Goal: Task Accomplishment & Management: Use online tool/utility

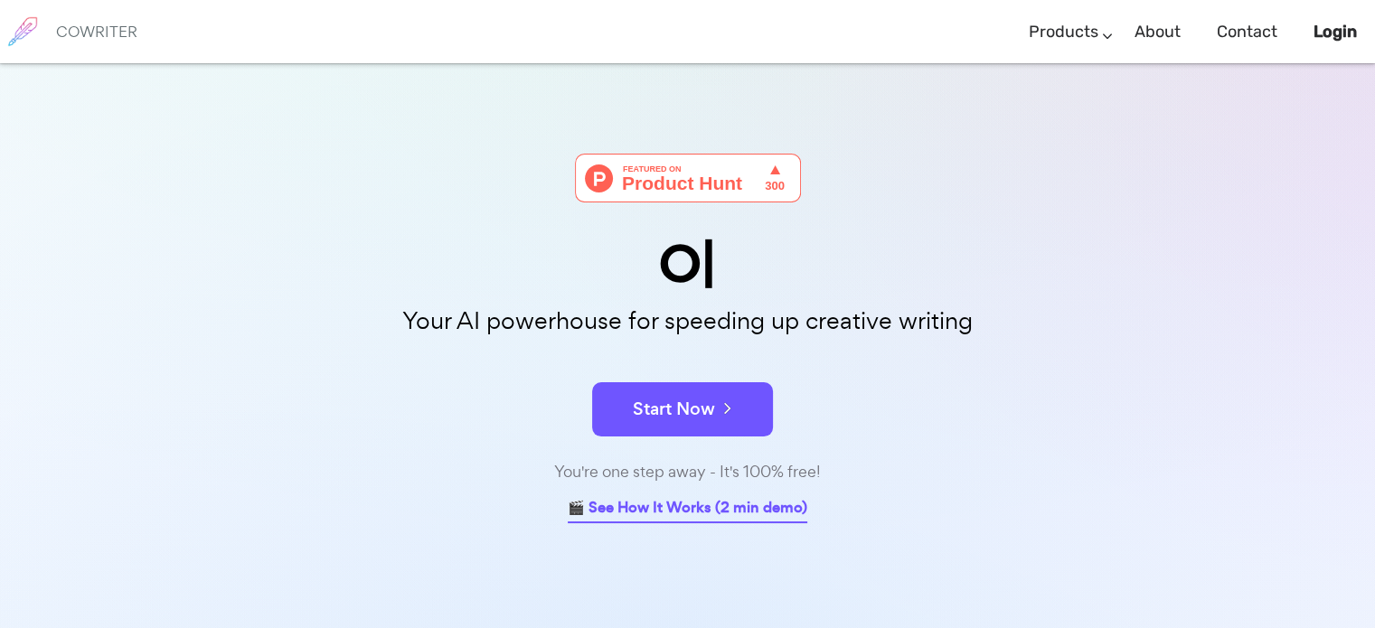
click at [679, 509] on link "🎬 See How It Works (2 min demo)" at bounding box center [688, 509] width 240 height 28
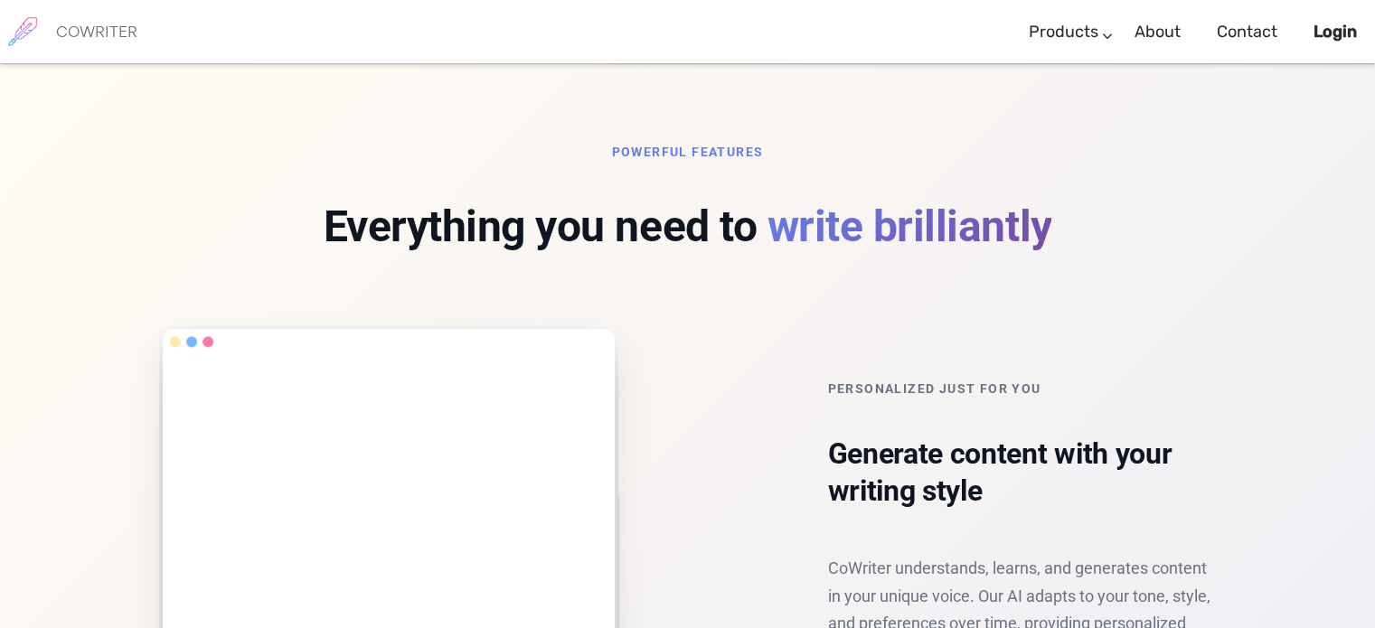
scroll to position [1117, 0]
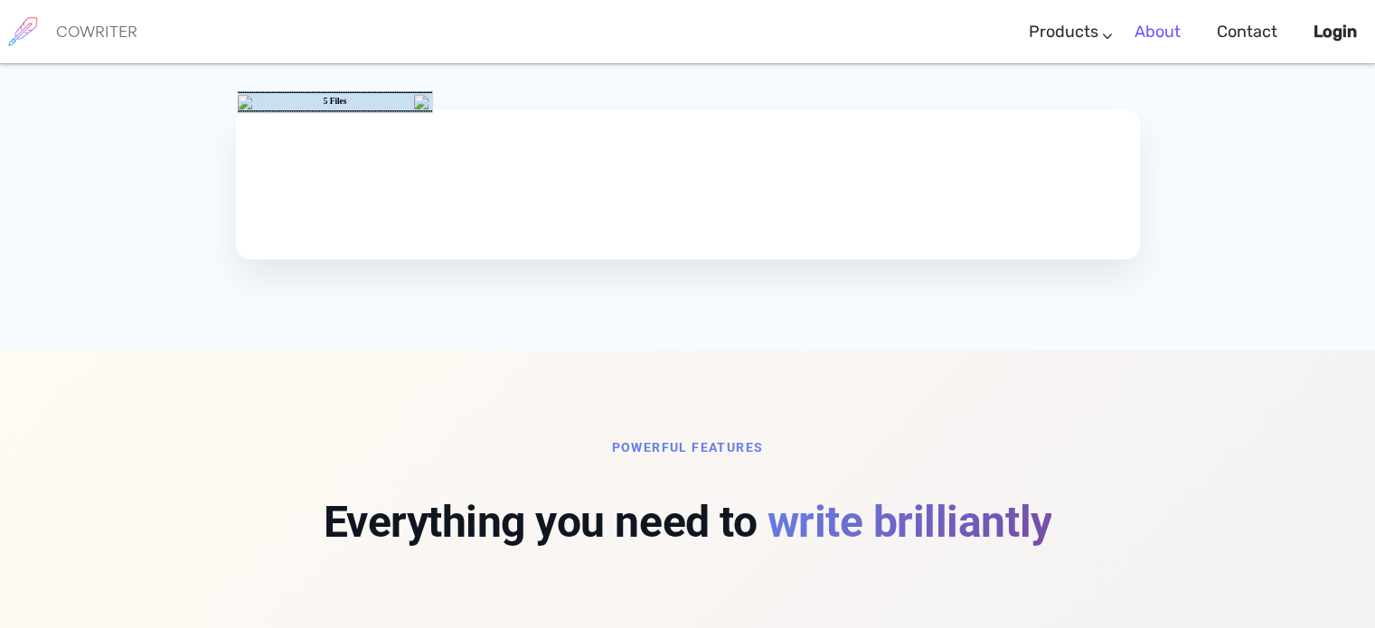
click at [1149, 35] on link "About" at bounding box center [1157, 31] width 46 height 53
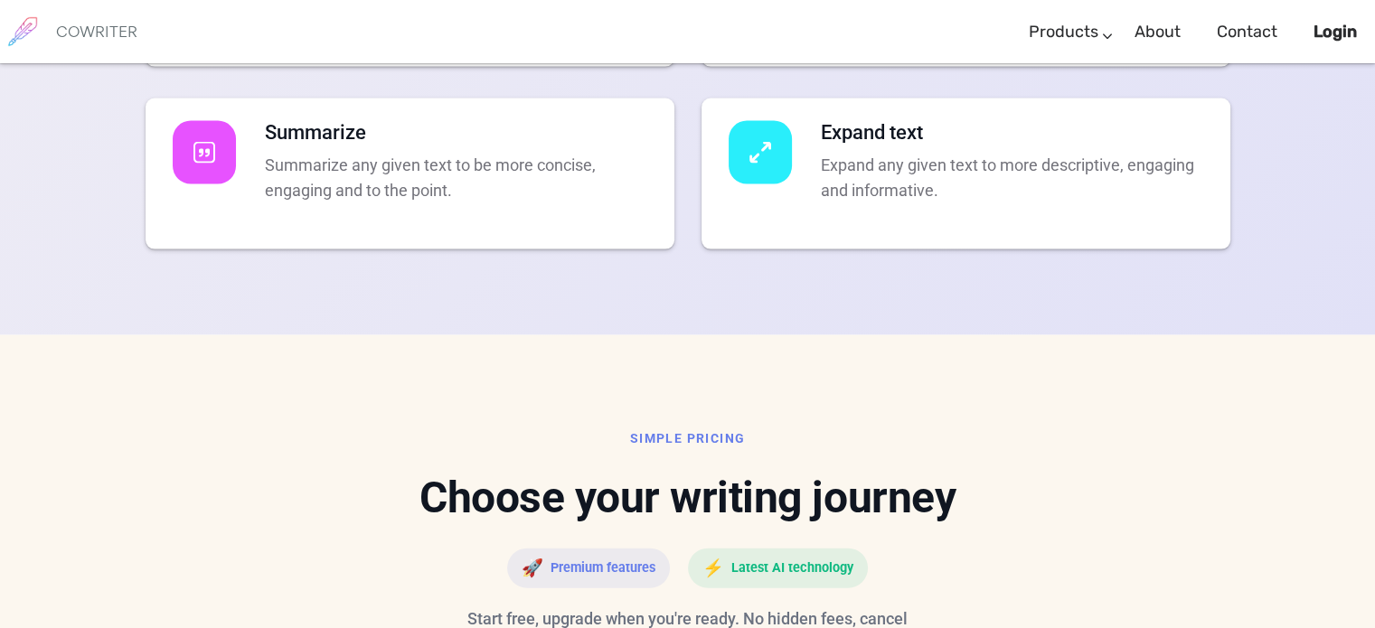
scroll to position [3980, 0]
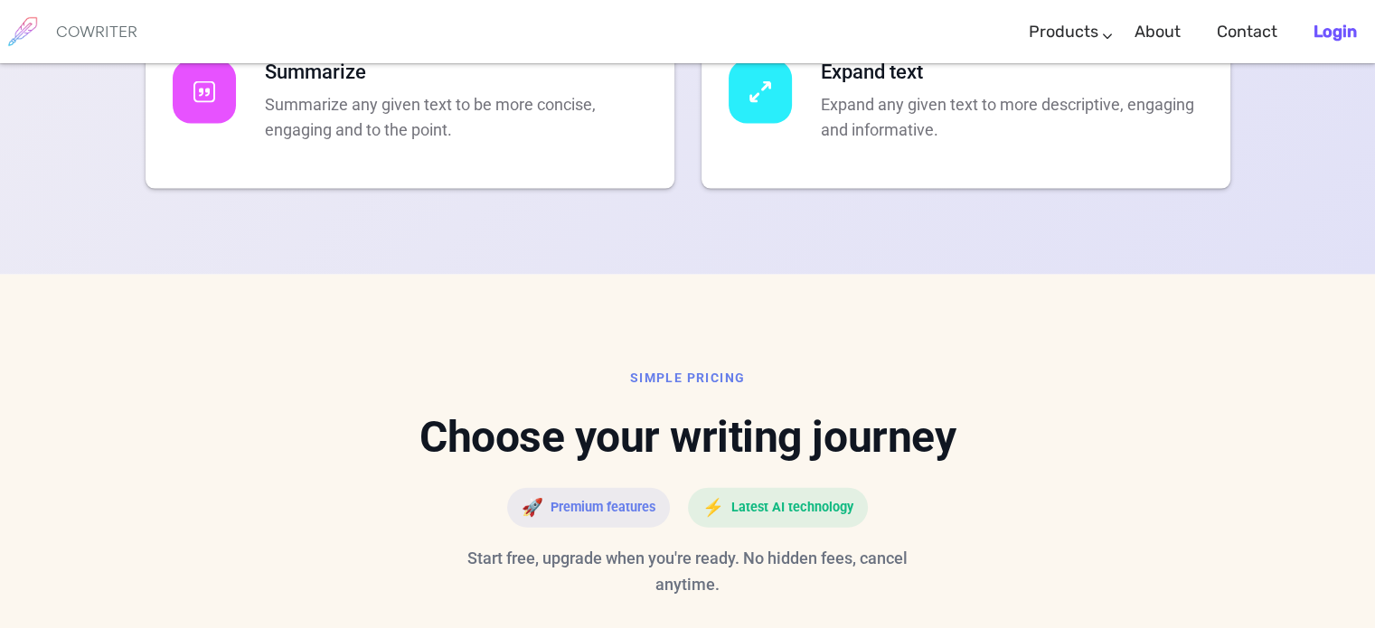
click at [1322, 35] on b "Login" at bounding box center [1334, 32] width 43 height 20
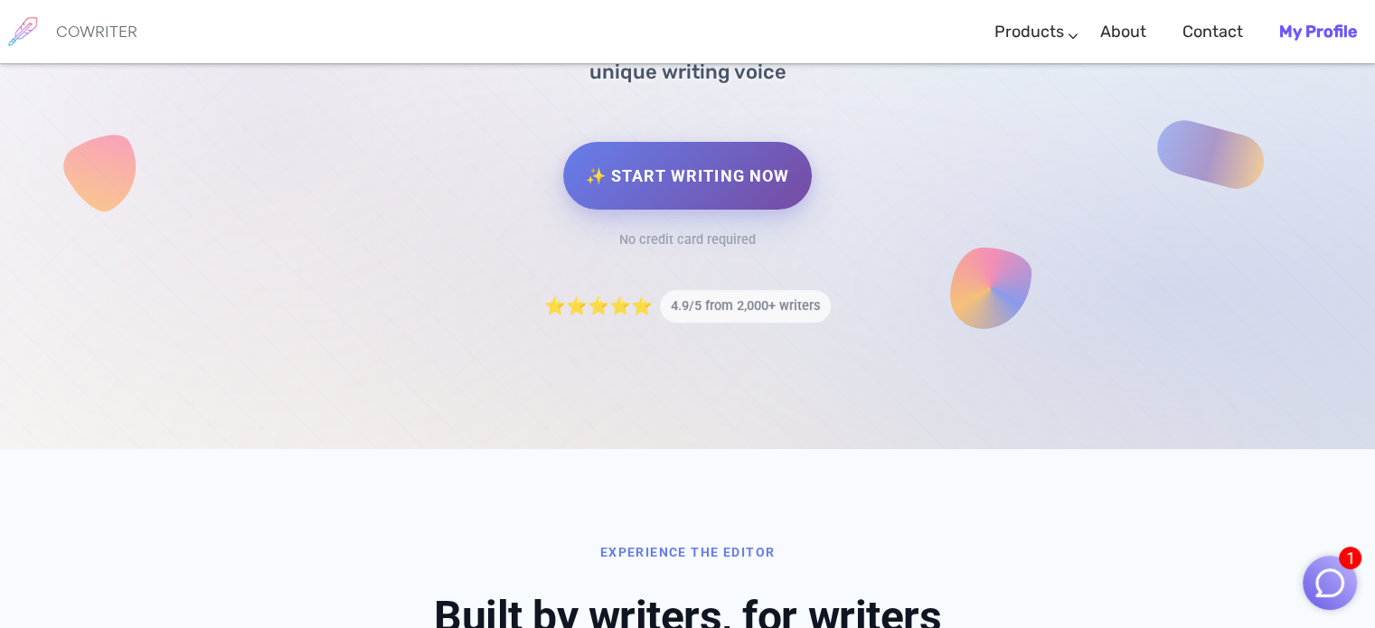
scroll to position [430, 0]
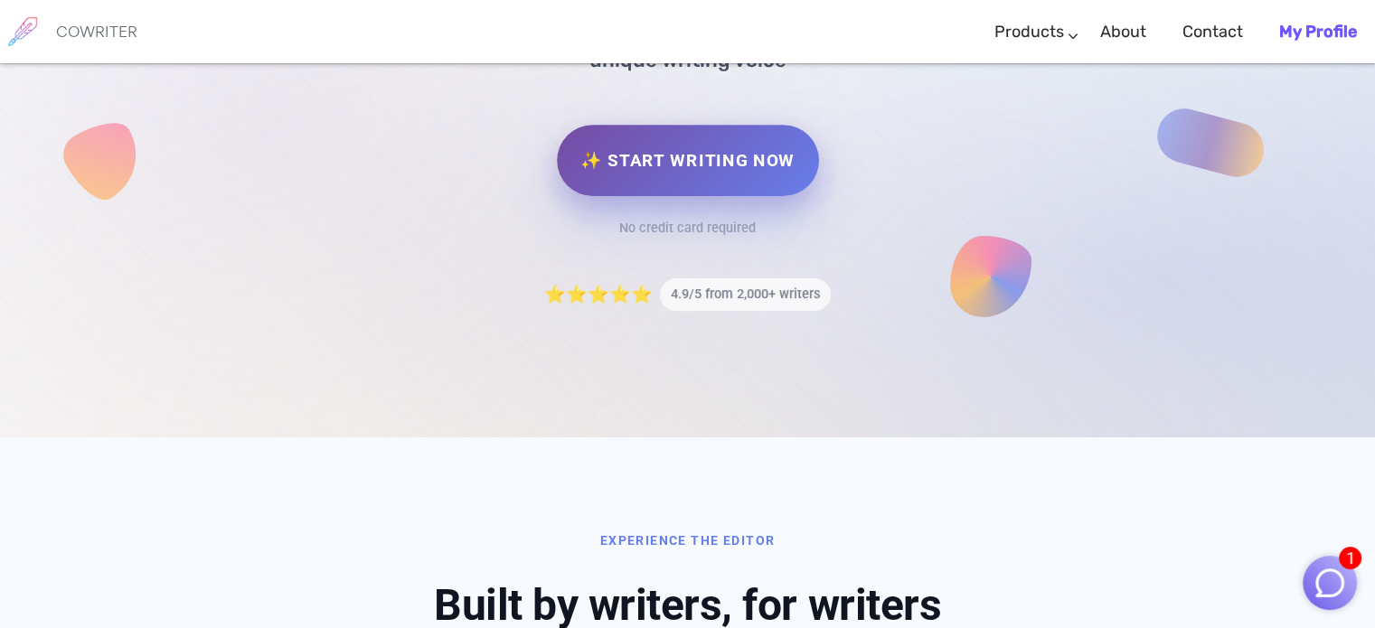
click at [688, 182] on link "✨ Start Writing Now" at bounding box center [687, 160] width 261 height 71
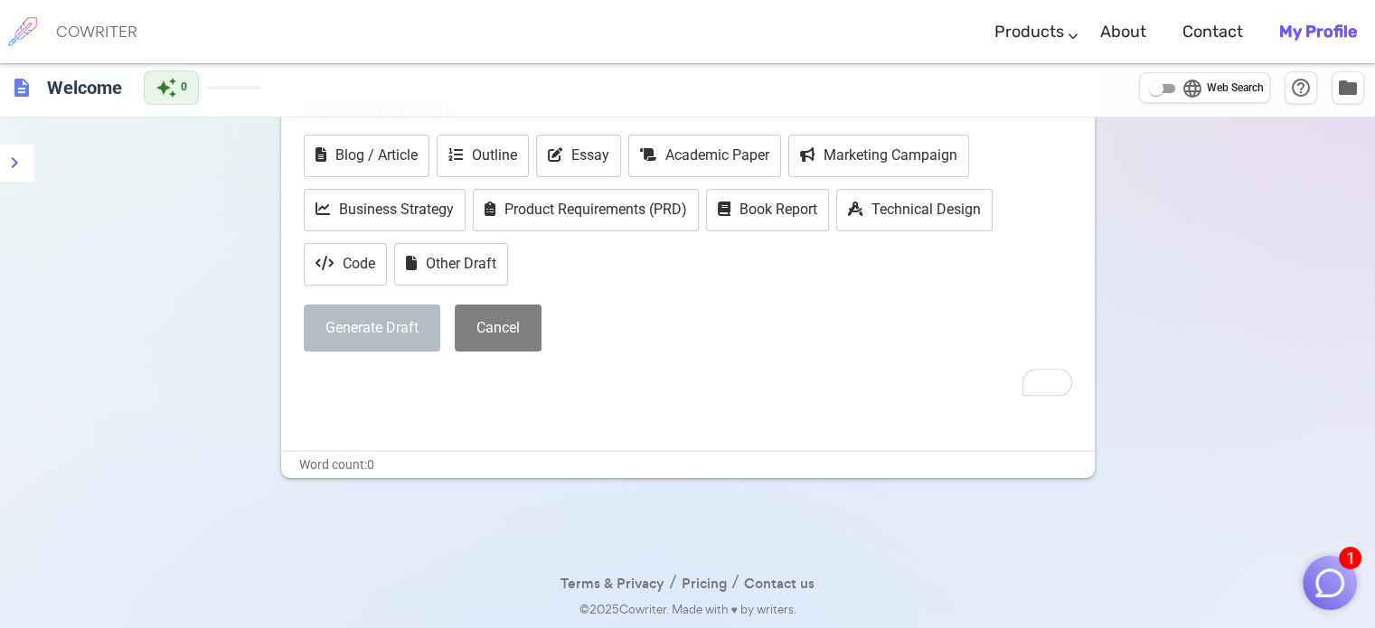
scroll to position [61, 0]
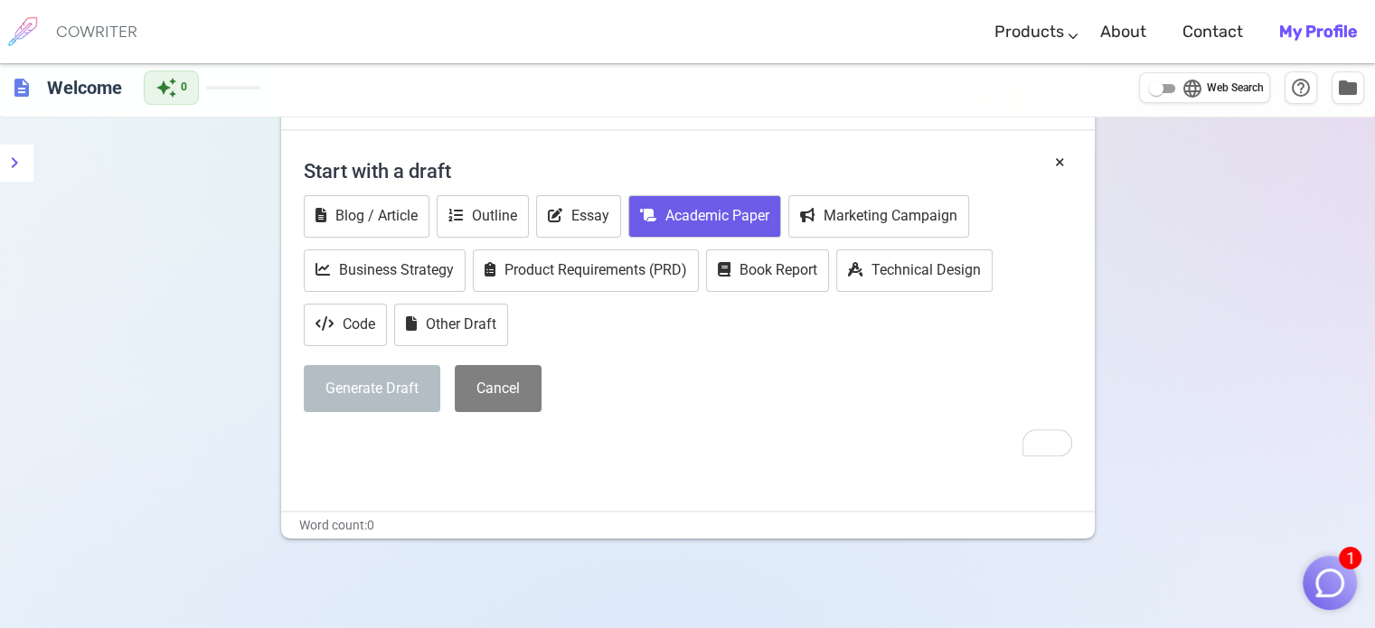
click at [711, 227] on button "Academic Paper" at bounding box center [704, 216] width 153 height 42
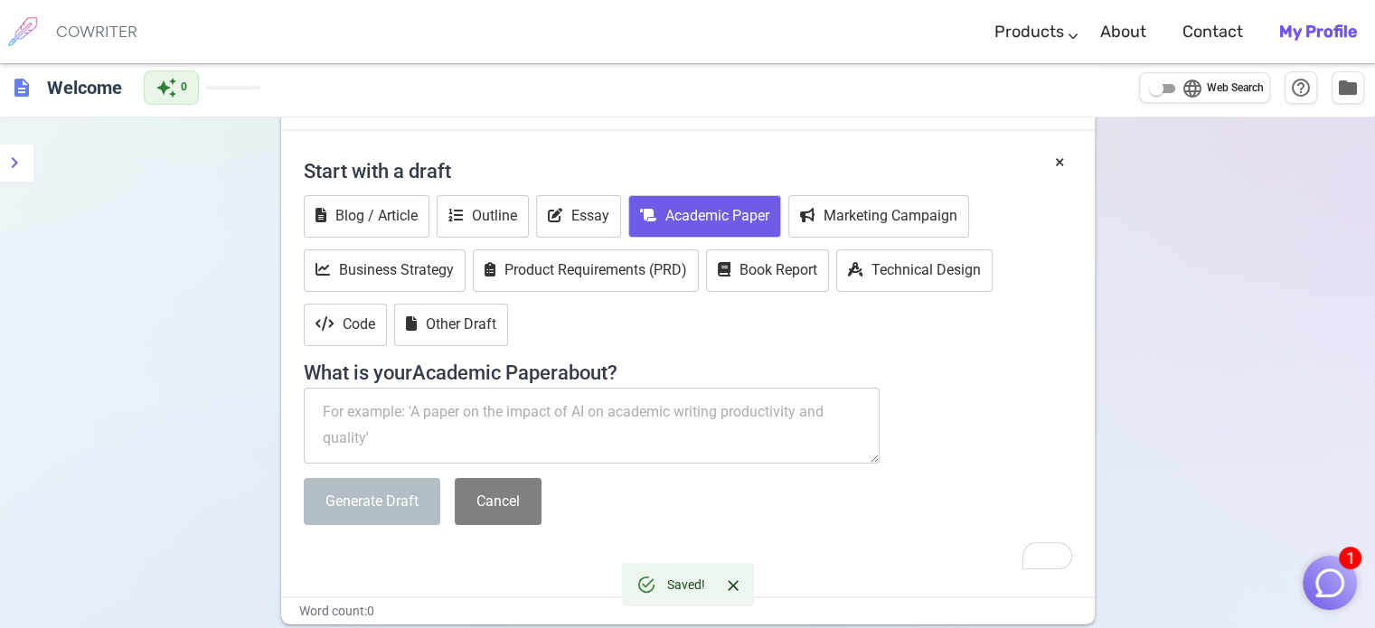
scroll to position [201, 0]
